Goal: Task Accomplishment & Management: Complete application form

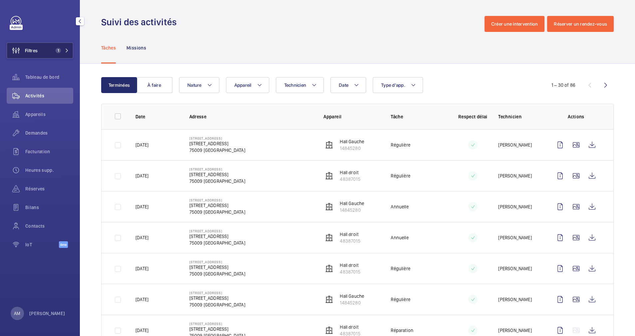
click at [69, 50] on button "Filtres 1" at bounding box center [40, 51] width 67 height 16
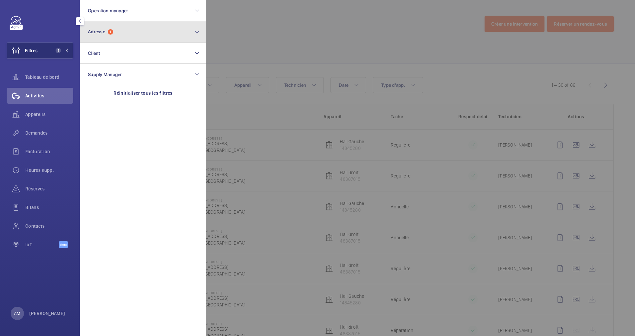
click at [153, 29] on button "Adresse 1" at bounding box center [143, 31] width 126 height 21
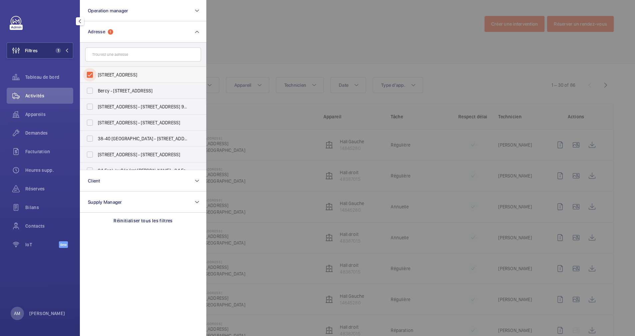
click at [92, 70] on input "37 rue de Bellefond Paris 75009 - 37 Rue de Bellefond, PARIS 75009" at bounding box center [89, 74] width 13 height 13
checkbox input "false"
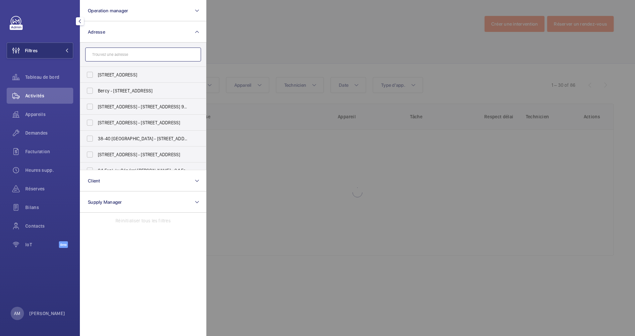
click at [122, 54] on input "text" at bounding box center [143, 55] width 116 height 14
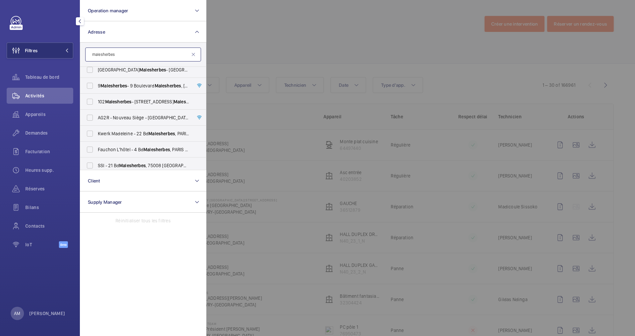
scroll to position [104, 0]
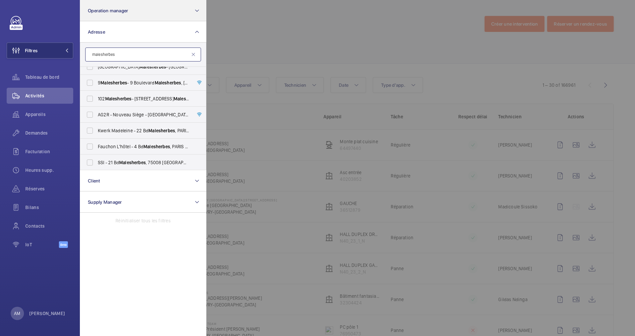
type input "malesherbes"
click at [90, 54] on input "malesherbes" at bounding box center [143, 55] width 116 height 14
drag, startPoint x: 125, startPoint y: 57, endPoint x: 73, endPoint y: 45, distance: 52.9
click at [73, 45] on div "Filtres Operation manager Adresse malesherbes 3 Boulevard Malesherbes - 3 Boule…" at bounding box center [40, 168] width 80 height 336
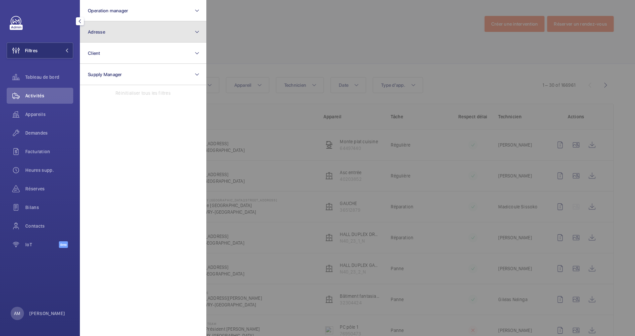
click at [123, 40] on button "Adresse" at bounding box center [143, 31] width 126 height 21
click at [143, 35] on button "Adresse" at bounding box center [143, 31] width 126 height 21
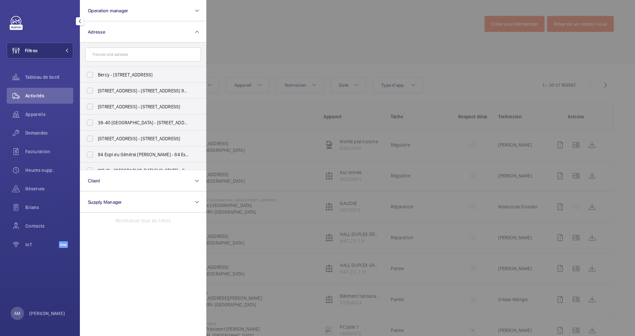
click at [149, 53] on input "text" at bounding box center [143, 55] width 116 height 14
type input "bienfa"
click at [116, 73] on span "52 Rue de la Bienfa isance - 52 Rue de la Bienfa isance, 75008 PARIS, PARIS 750…" at bounding box center [143, 75] width 91 height 7
click at [96, 73] on input "52 Rue de la Bienfa isance - 52 Rue de la Bienfa isance, 75008 PARIS, PARIS 750…" at bounding box center [89, 74] width 13 height 13
checkbox input "true"
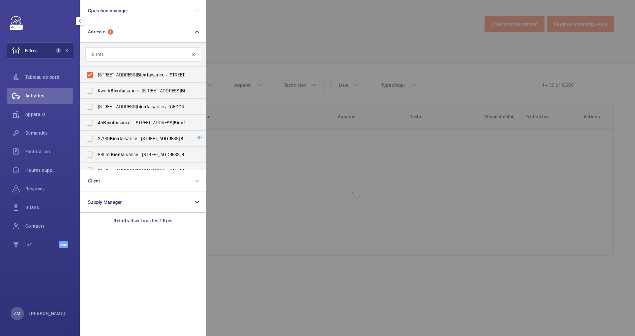
click at [280, 55] on div at bounding box center [523, 168] width 635 height 336
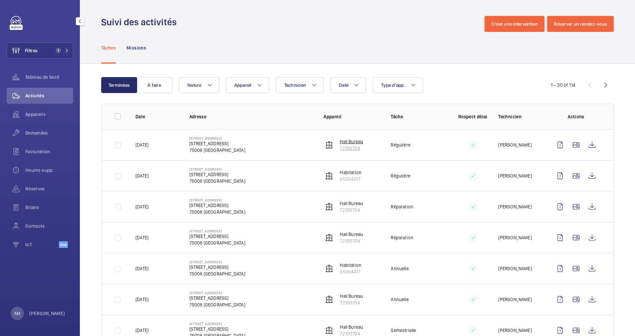
drag, startPoint x: 363, startPoint y: 151, endPoint x: 335, endPoint y: 143, distance: 28.6
click at [335, 143] on td "Hall Bureau 72100704" at bounding box center [346, 144] width 67 height 31
drag, startPoint x: 335, startPoint y: 143, endPoint x: 343, endPoint y: 145, distance: 8.1
copy div "Hall Bureau 72100704"
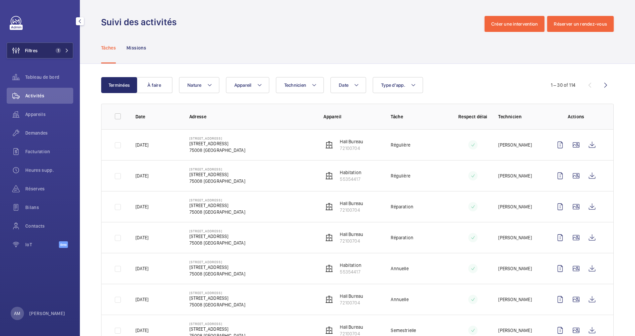
click at [68, 50] on mat-icon at bounding box center [67, 51] width 4 height 4
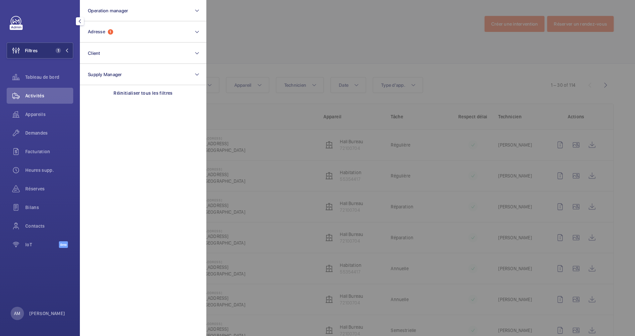
click at [321, 24] on div at bounding box center [523, 168] width 635 height 336
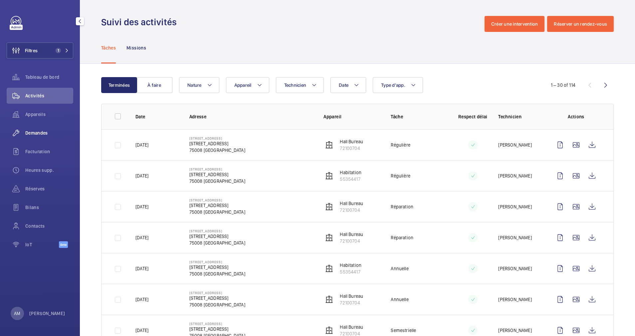
click at [38, 131] on span "Demandes" at bounding box center [49, 133] width 48 height 7
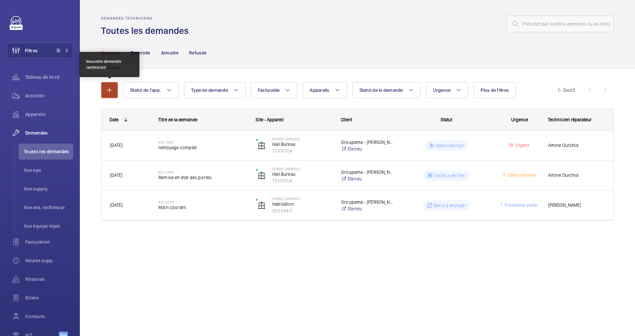
click at [105, 89] on button "button" at bounding box center [109, 90] width 17 height 16
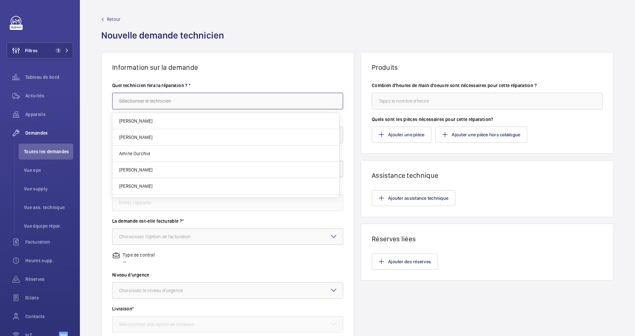
click at [156, 101] on input "text" at bounding box center [227, 101] width 231 height 17
click at [155, 119] on mat-option "Amine Ourchid" at bounding box center [225, 121] width 226 height 16
type input "Amine Ourchid"
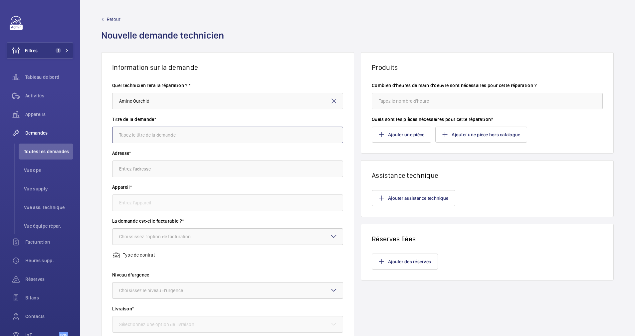
click at [160, 135] on input "text" at bounding box center [227, 135] width 231 height 17
type input "Remise en état palce des boutons et rempmlacement afficheur palier."
click at [158, 174] on input "text" at bounding box center [227, 169] width 231 height 17
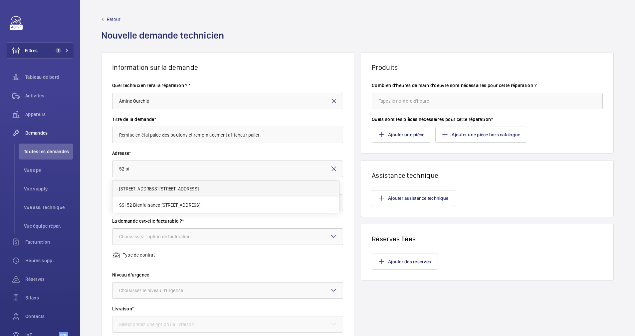
click at [182, 189] on span "52 Rue de la Bienfaisance 52 Rue de la Bienfaisance, 75008 PARIS, 75008 PARIS" at bounding box center [158, 189] width 79 height 7
type input "52 Rue de la Bienfaisance 52 Rue de la Bienfaisance, 75008 PARIS, 75008 PARIS"
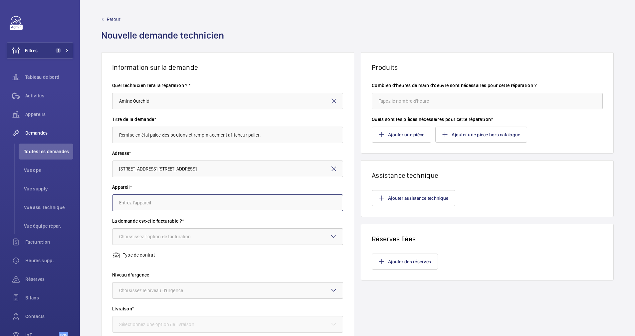
click at [182, 203] on input "text" at bounding box center [227, 203] width 231 height 17
click at [167, 223] on mat-option "72100704 - Hall Bureau" at bounding box center [225, 223] width 226 height 16
type input "72100704 - Hall Bureau"
click at [172, 232] on div at bounding box center [227, 237] width 230 height 16
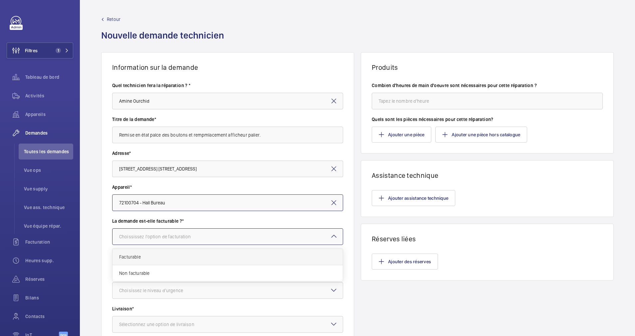
click at [162, 256] on span "Facturable" at bounding box center [227, 257] width 217 height 7
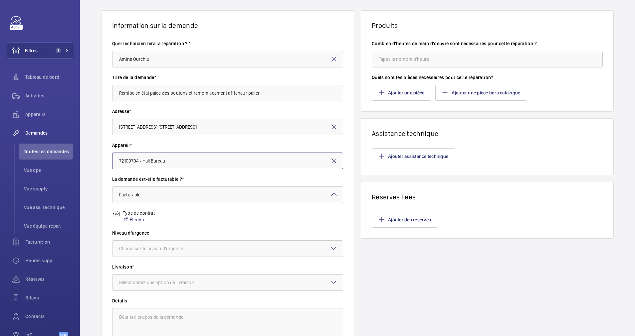
scroll to position [44, 0]
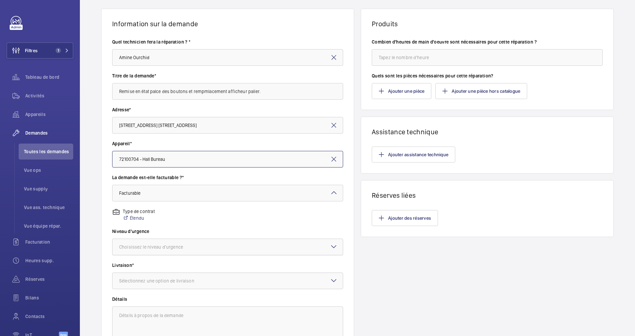
click at [167, 251] on div at bounding box center [227, 247] width 230 height 16
click at [162, 298] on span "Urgent" at bounding box center [227, 300] width 217 height 7
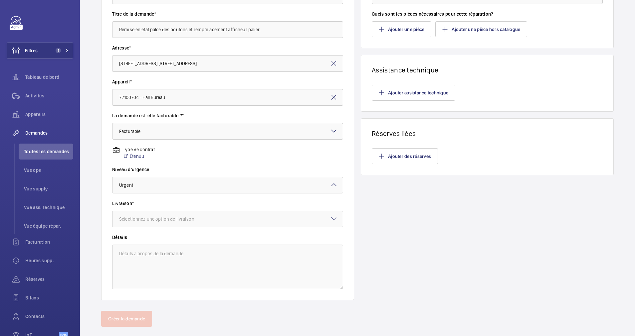
click at [268, 210] on wm-front-input-dropdown "Livraison* Sélectionnez une option de livraison" at bounding box center [227, 213] width 231 height 27
click at [262, 214] on div at bounding box center [227, 219] width 230 height 16
click at [235, 273] on span "WM Entrepôt (Stains)" at bounding box center [227, 272] width 217 height 7
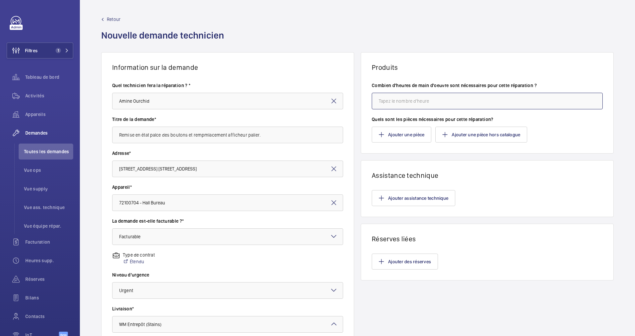
click at [421, 103] on input "number" at bounding box center [487, 101] width 231 height 17
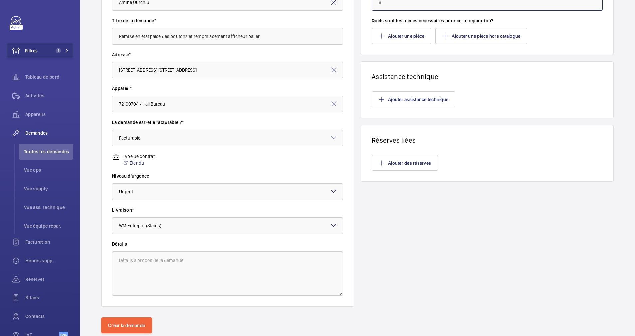
scroll to position [117, 0]
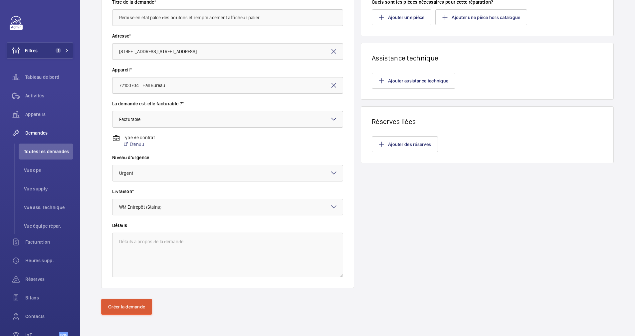
type input "8"
click at [135, 304] on button "Créer la demande" at bounding box center [126, 307] width 51 height 16
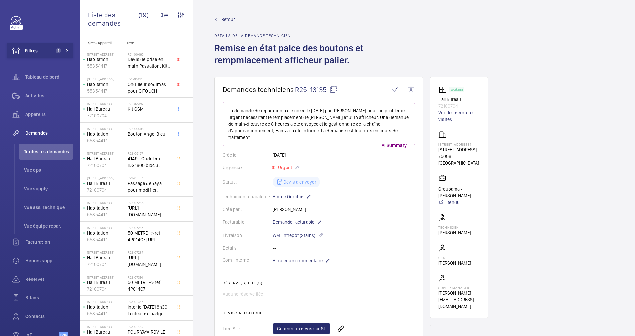
scroll to position [89, 0]
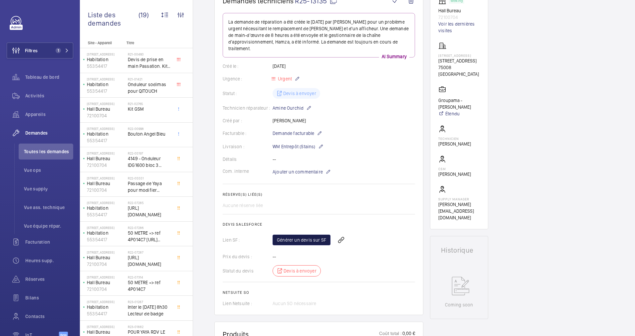
click at [304, 242] on link "Générer un devis sur SF" at bounding box center [301, 240] width 58 height 11
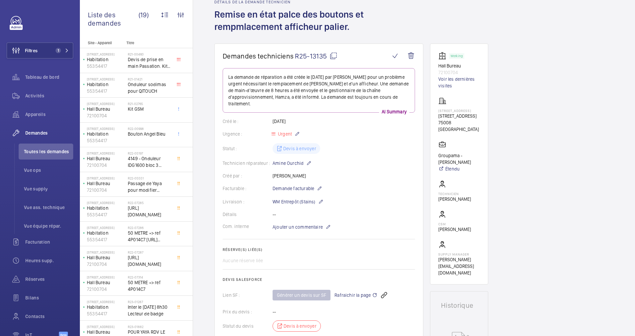
scroll to position [33, 0]
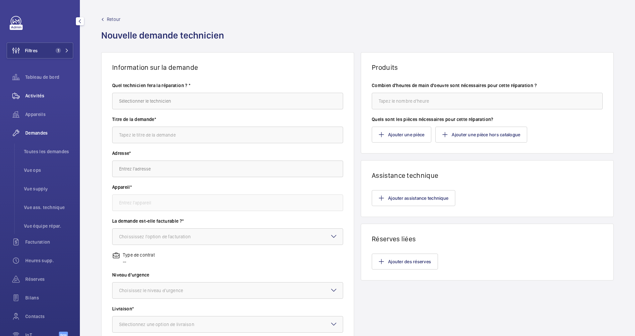
click at [34, 95] on span "Activités" at bounding box center [49, 95] width 48 height 7
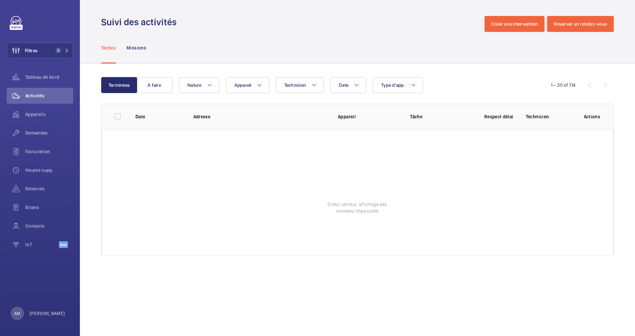
click at [410, 43] on div "Tâches Missions" at bounding box center [357, 48] width 512 height 32
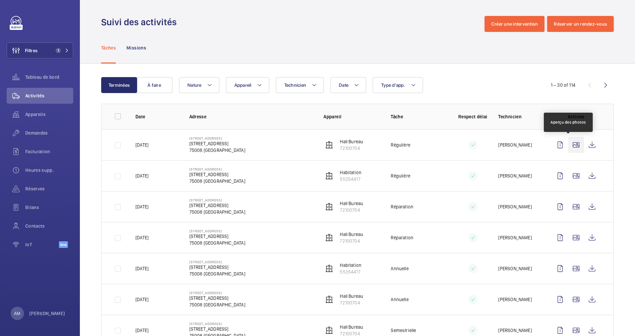
click at [570, 142] on wm-front-icon-button at bounding box center [576, 145] width 16 height 16
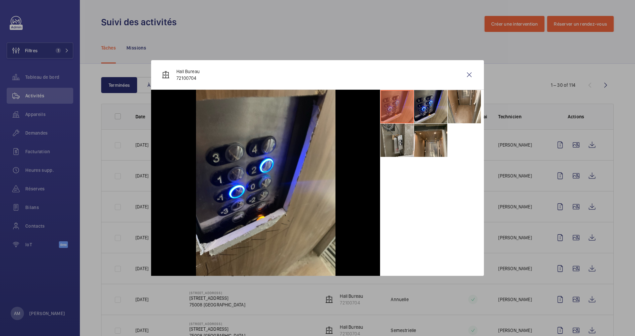
click at [392, 146] on li at bounding box center [396, 140] width 33 height 33
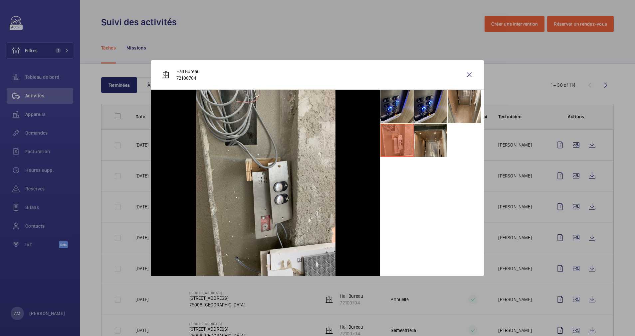
click at [392, 146] on li at bounding box center [396, 140] width 33 height 33
click at [418, 146] on li at bounding box center [430, 140] width 33 height 33
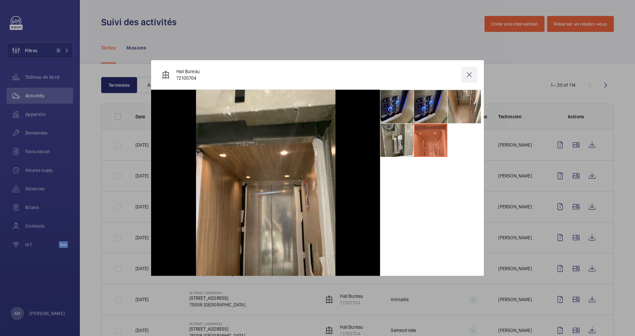
click at [469, 73] on wm-front-icon-button at bounding box center [469, 75] width 16 height 16
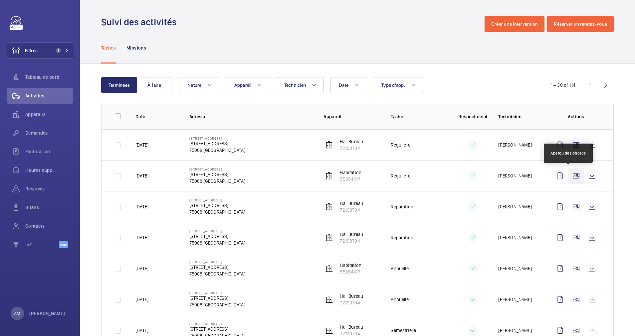
click at [569, 174] on wm-front-icon-button at bounding box center [576, 176] width 16 height 16
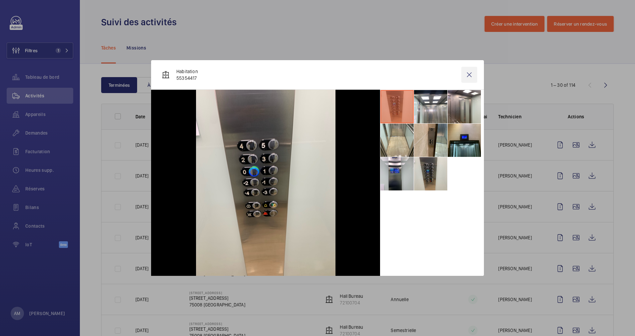
click at [474, 73] on wm-front-icon-button at bounding box center [469, 75] width 16 height 16
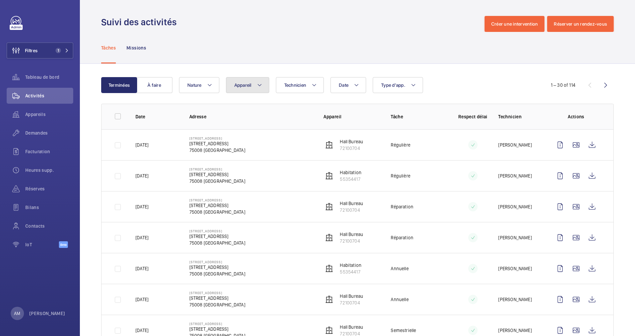
click at [260, 83] on mat-icon at bounding box center [259, 85] width 5 height 8
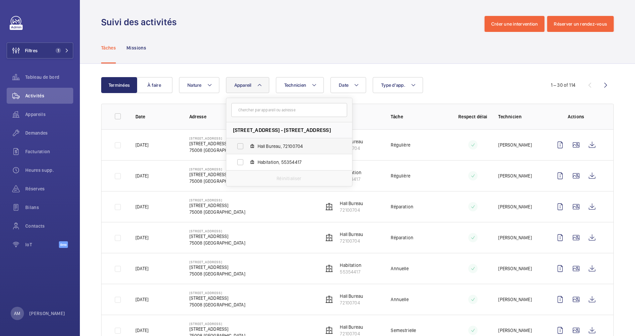
click at [255, 145] on label "Hall Bureau, 72100704" at bounding box center [283, 146] width 115 height 16
click at [247, 145] on input "Hall Bureau, 72100704" at bounding box center [239, 146] width 13 height 13
checkbox input "true"
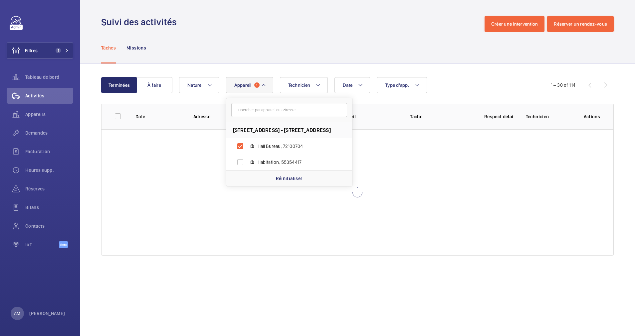
click at [512, 84] on div "Date Technicien Appareil [STREET_ADDRESS] Hall Bureau, 72100704 Habitation, 553…" at bounding box center [356, 85] width 355 height 16
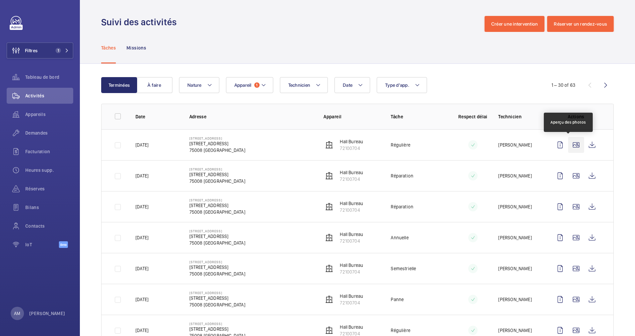
click at [568, 146] on wm-front-icon-button at bounding box center [576, 145] width 16 height 16
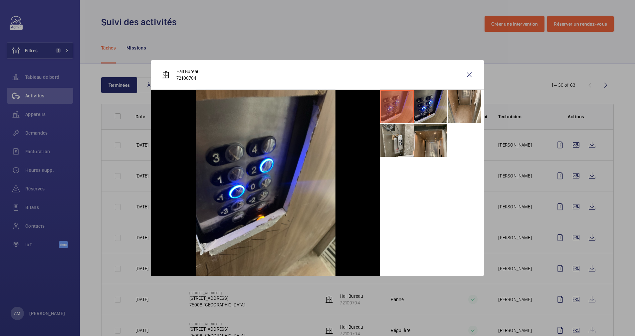
click at [560, 105] on div at bounding box center [317, 168] width 635 height 336
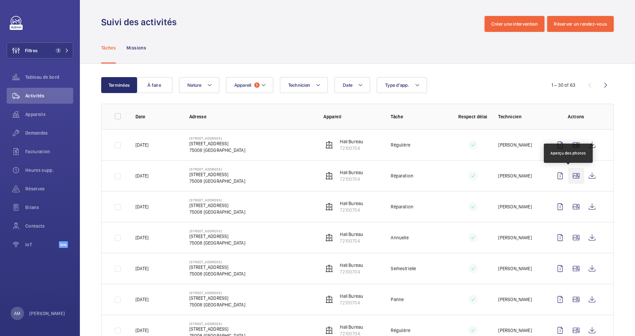
click at [568, 172] on wm-front-icon-button at bounding box center [576, 176] width 16 height 16
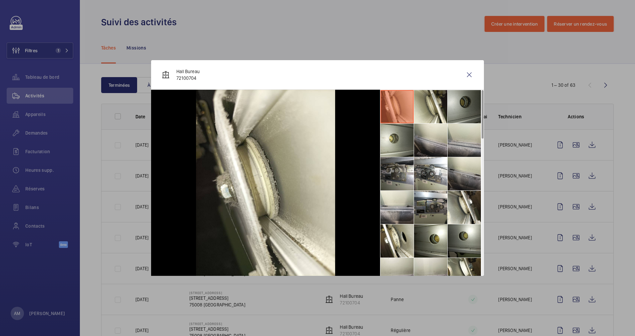
click at [469, 107] on li at bounding box center [463, 106] width 33 height 33
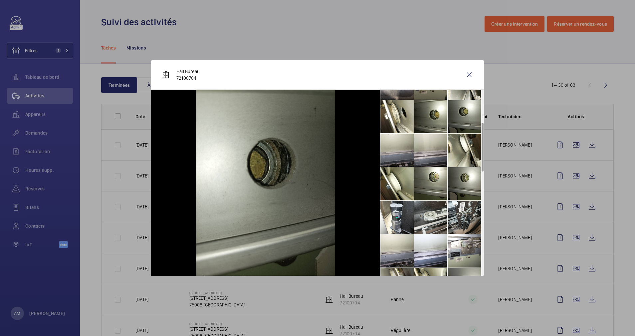
scroll to position [125, 0]
click at [467, 75] on wm-front-icon-button at bounding box center [469, 75] width 16 height 16
